Goal: Check status

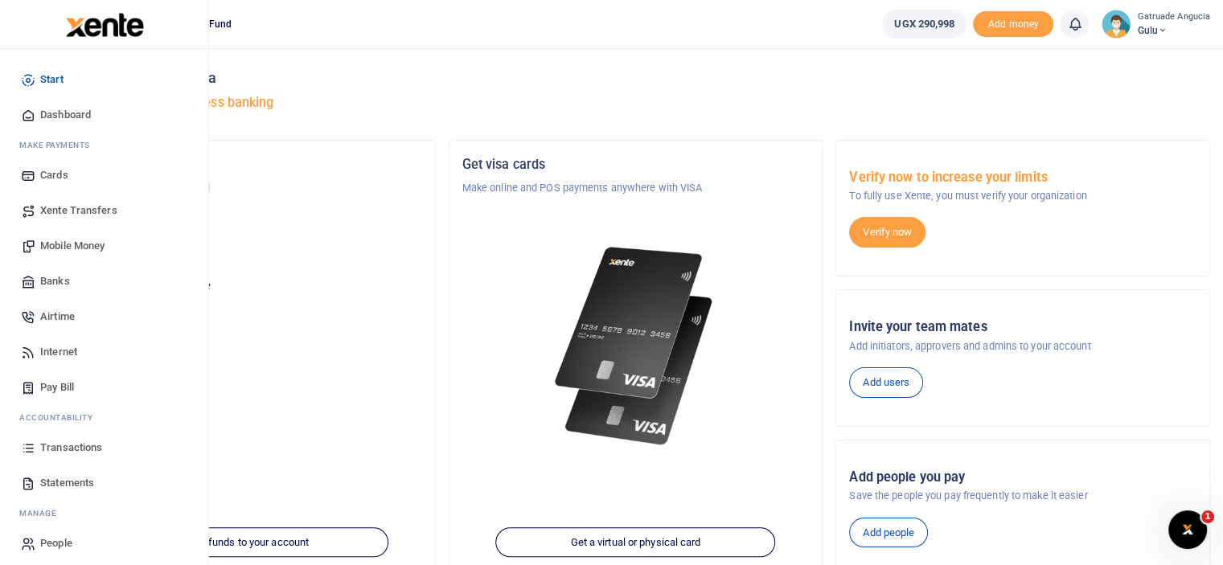
click at [71, 445] on span "Transactions" at bounding box center [71, 448] width 62 height 16
